Goal: Transaction & Acquisition: Purchase product/service

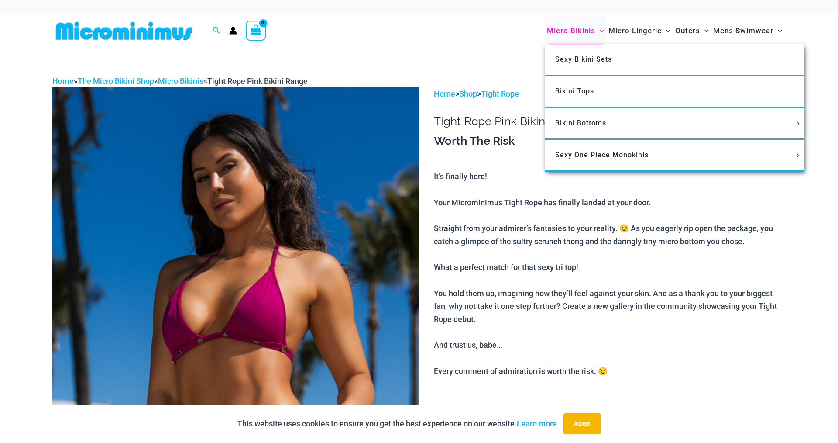
click at [569, 29] on span "Micro Bikinis" at bounding box center [571, 31] width 48 height 22
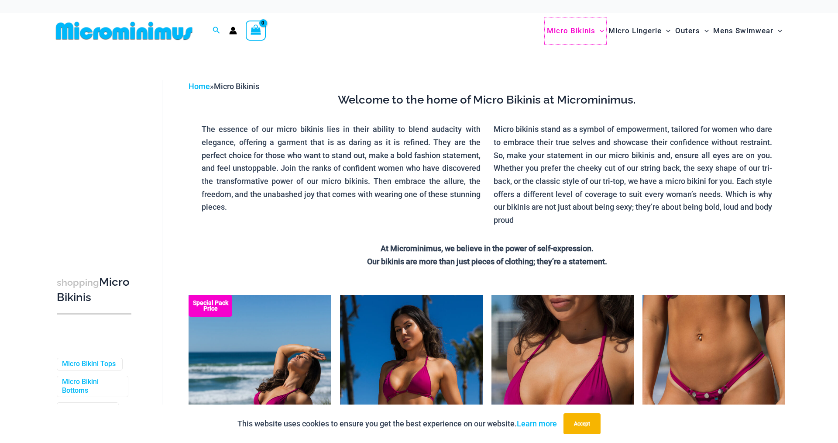
click at [569, 29] on span "Micro Bikinis" at bounding box center [571, 31] width 48 height 22
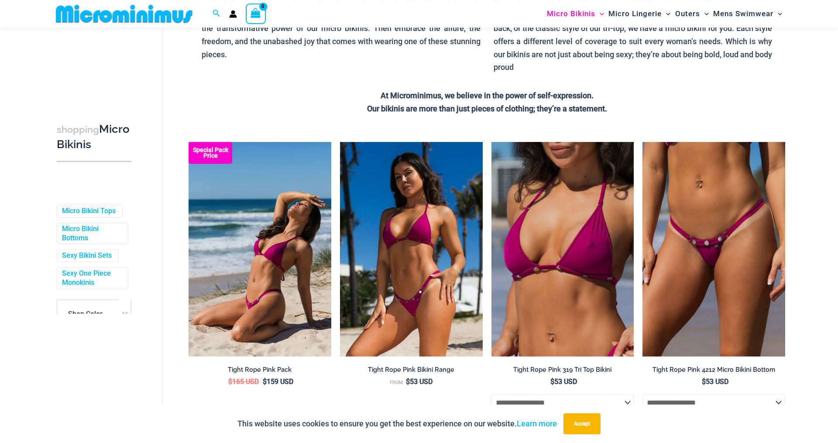
scroll to position [154, 0]
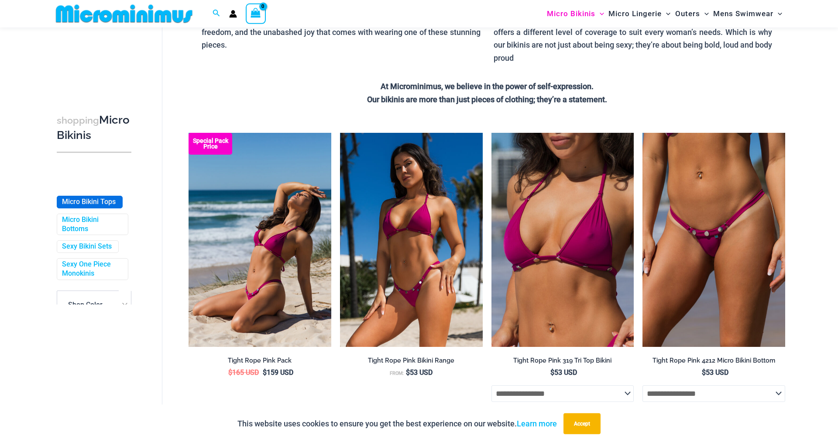
click at [81, 201] on link "Micro Bikini Tops" at bounding box center [89, 201] width 54 height 9
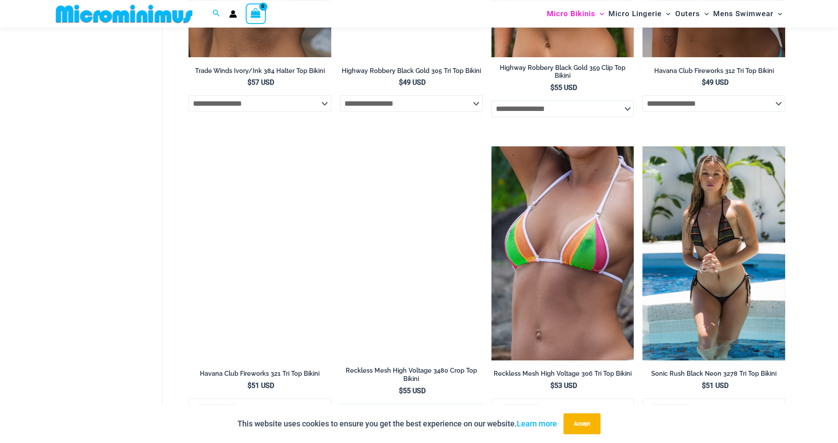
scroll to position [1664, 0]
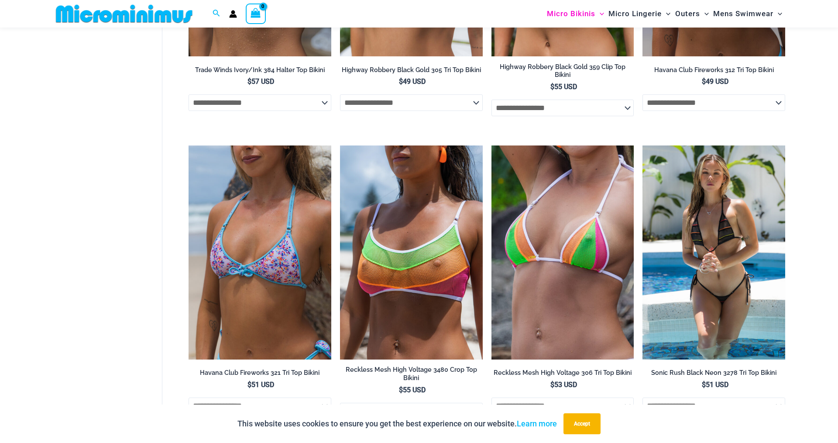
click at [732, 224] on img at bounding box center [714, 252] width 143 height 214
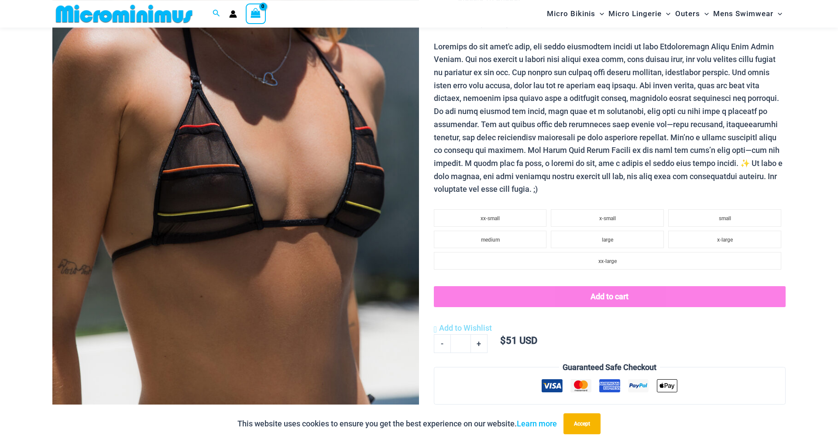
scroll to position [211, 0]
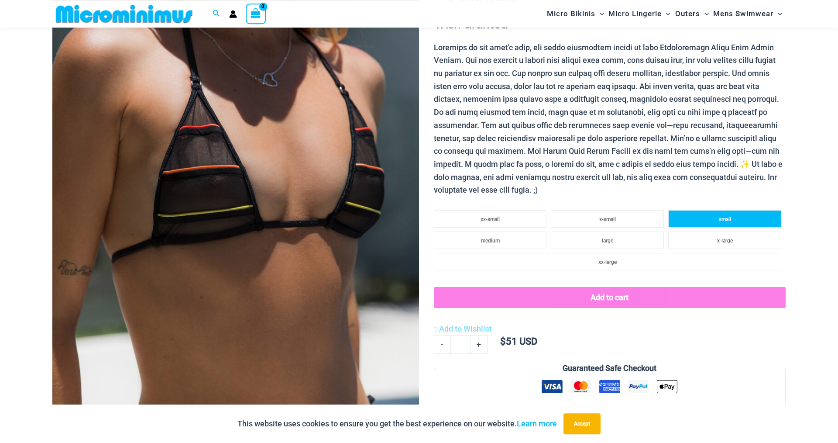
click at [709, 226] on li "small" at bounding box center [724, 218] width 113 height 17
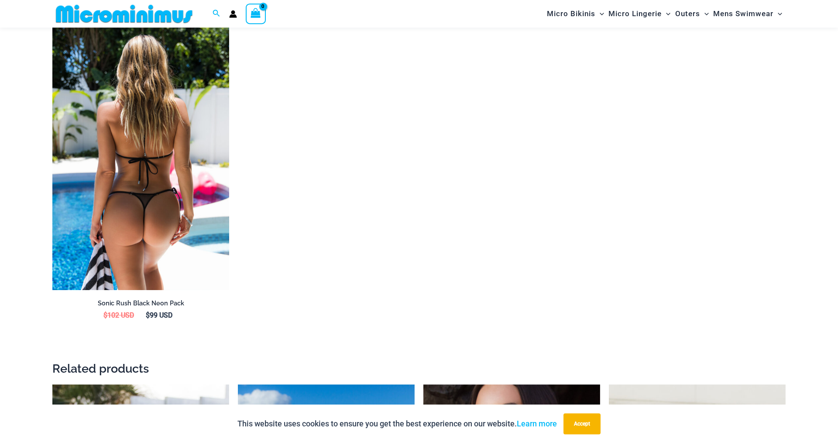
scroll to position [1009, 0]
click at [162, 191] on img at bounding box center [140, 156] width 177 height 265
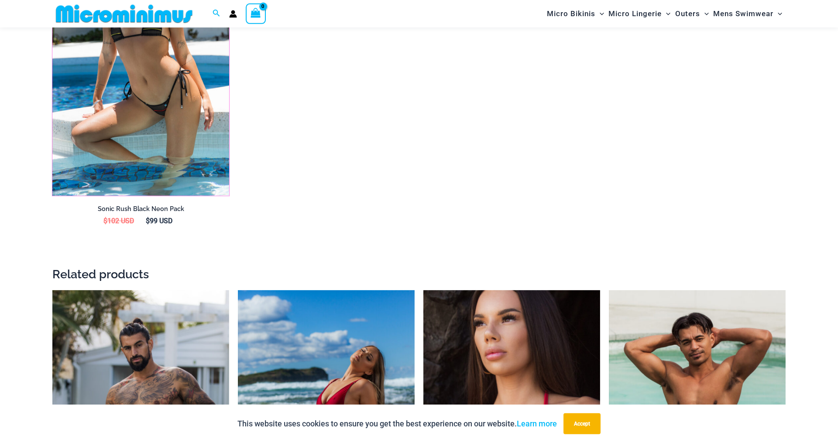
scroll to position [1204, 0]
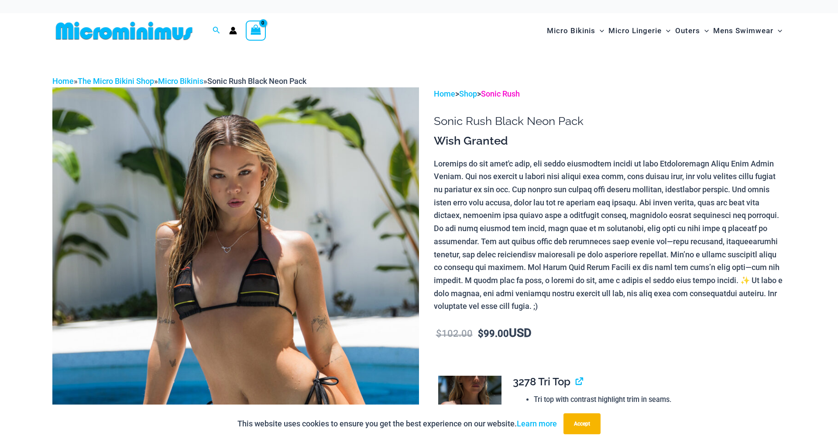
click at [493, 97] on link "Sonic Rush" at bounding box center [500, 93] width 39 height 9
